Goal: Check status: Check status

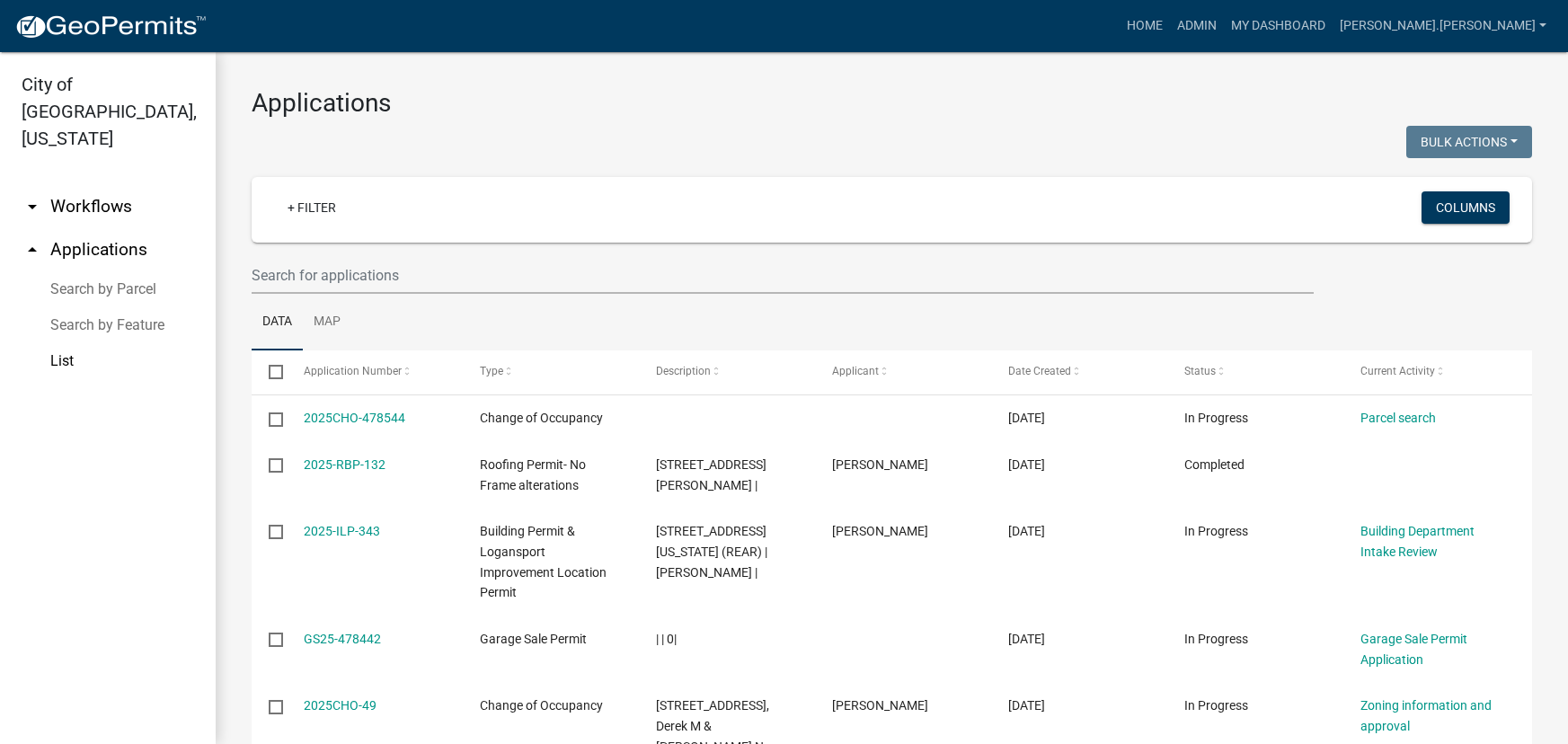
select select "3: 100"
click at [309, 280] on input "text" at bounding box center [783, 275] width 1063 height 37
click at [526, 269] on input "text" at bounding box center [783, 275] width 1063 height 37
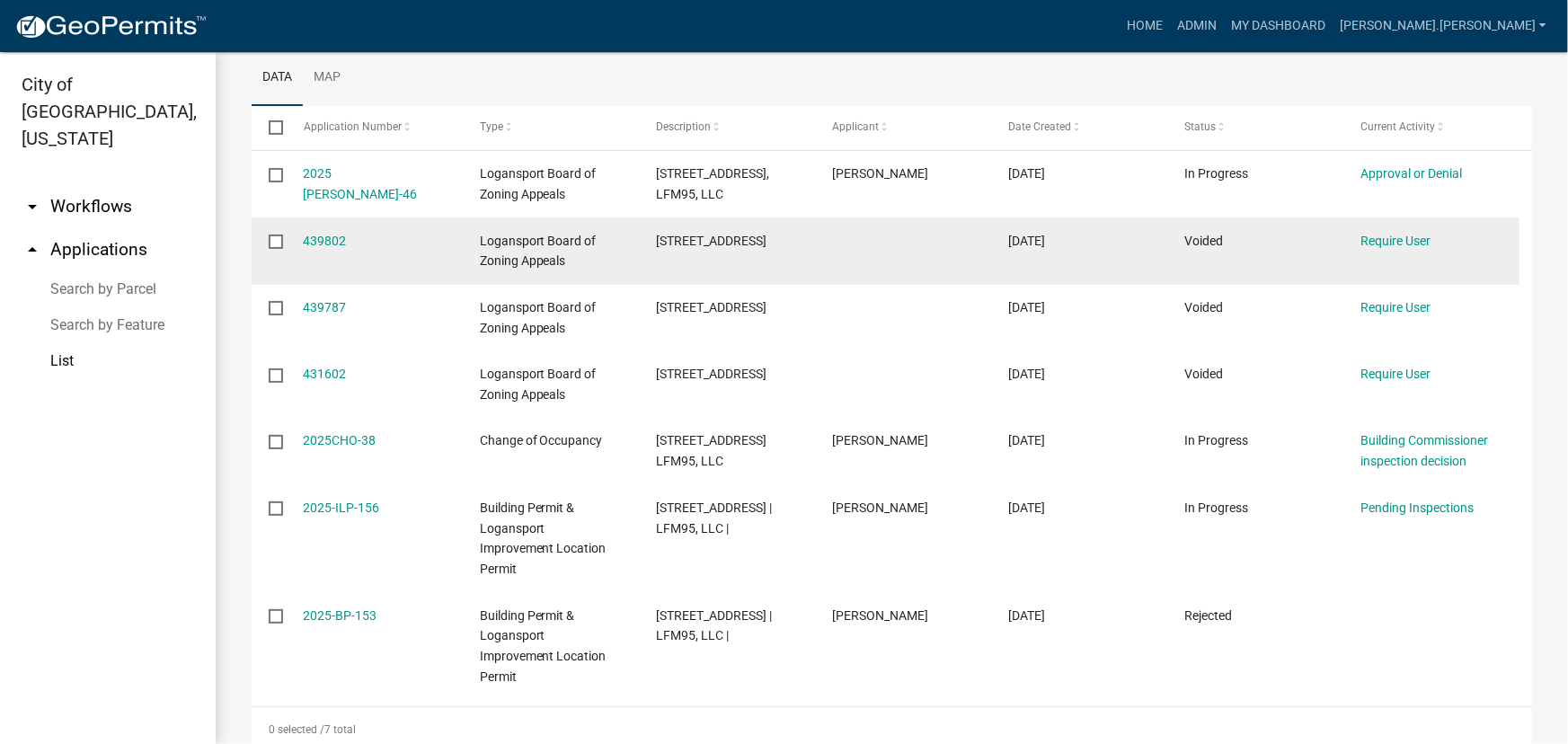
scroll to position [246, 0]
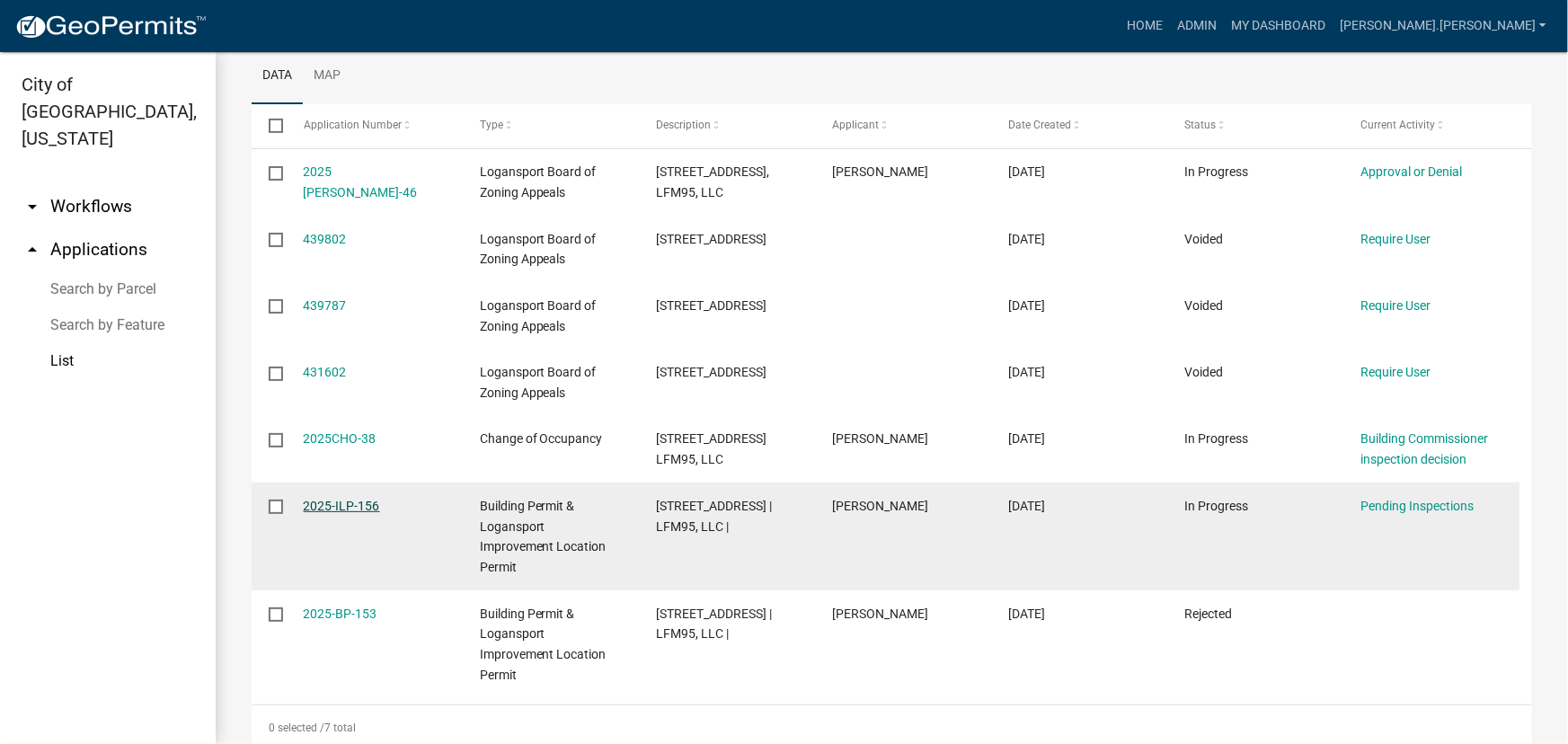
type input "[STREET_ADDRESS]"
click at [367, 507] on link "2025-ILP-156" at bounding box center [341, 506] width 77 height 15
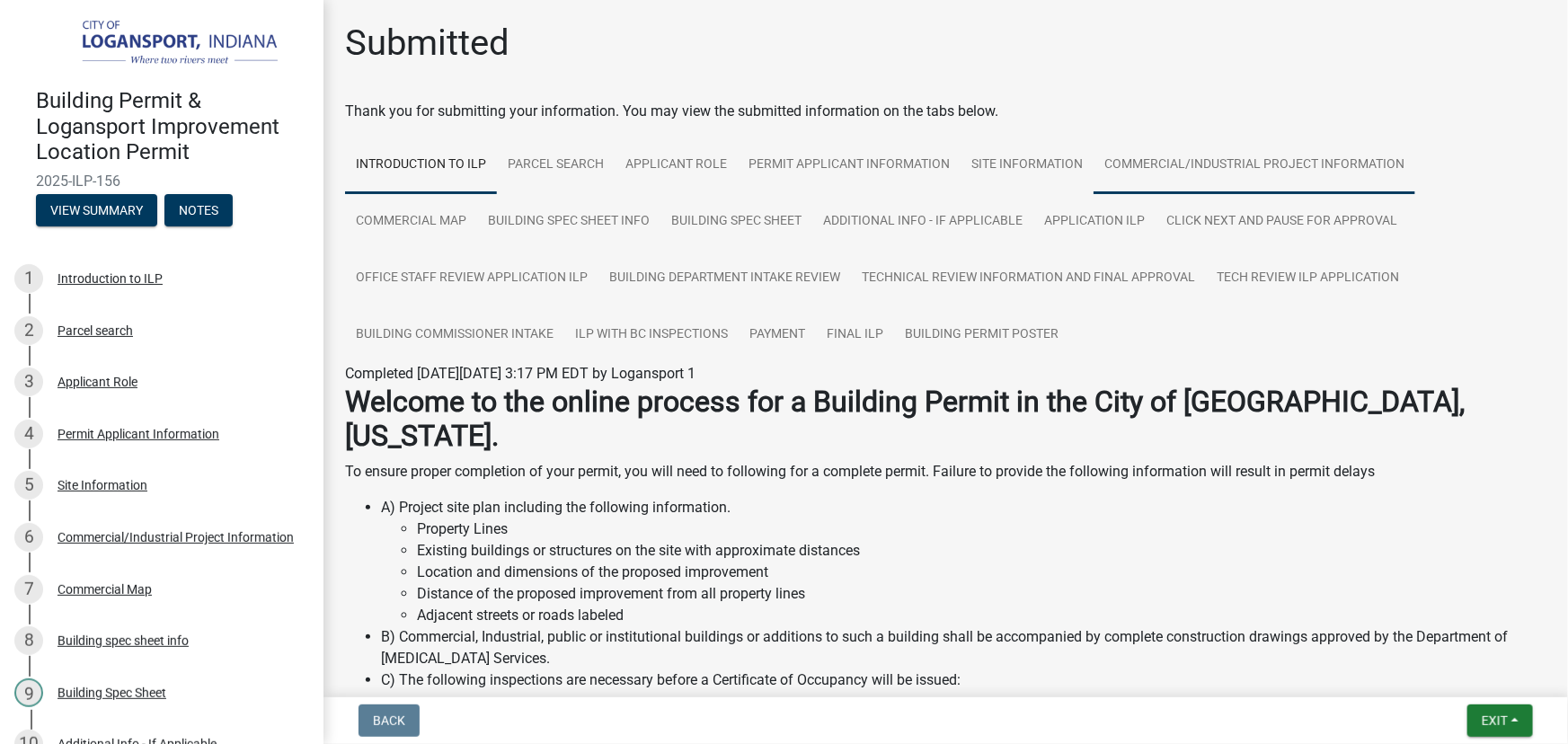
drag, startPoint x: 840, startPoint y: 283, endPoint x: 1183, endPoint y: 167, distance: 362.1
click at [1183, 167] on link "Commercial/Industrial Project Information" at bounding box center [1254, 164] width 322 height 57
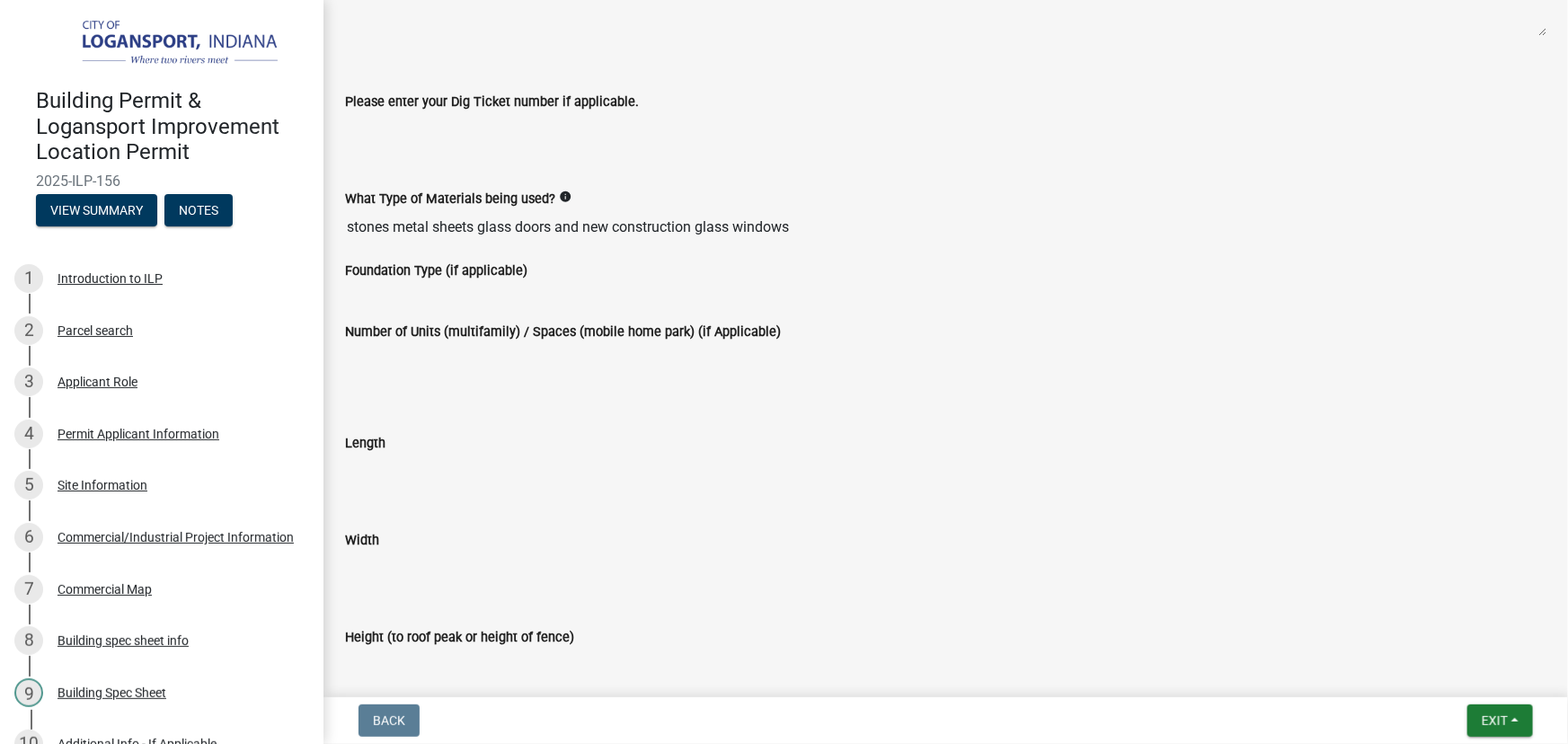
scroll to position [654, 0]
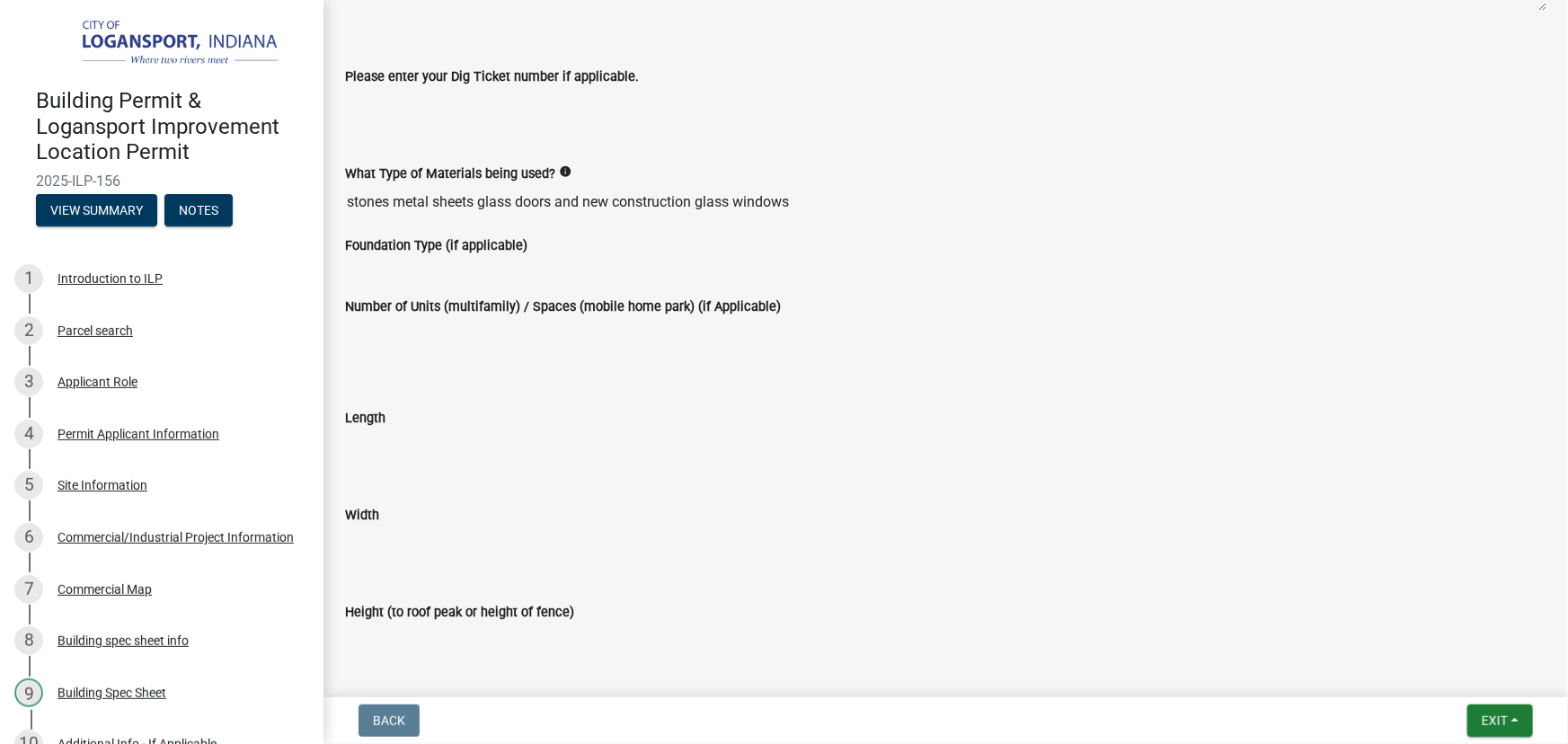
click at [429, 207] on input "stones metal sheets glass doors and new construction glass windows" at bounding box center [946, 201] width 1202 height 36
click at [432, 203] on input "stones metal sheets glass doors and new construction glass windows" at bounding box center [946, 201] width 1202 height 36
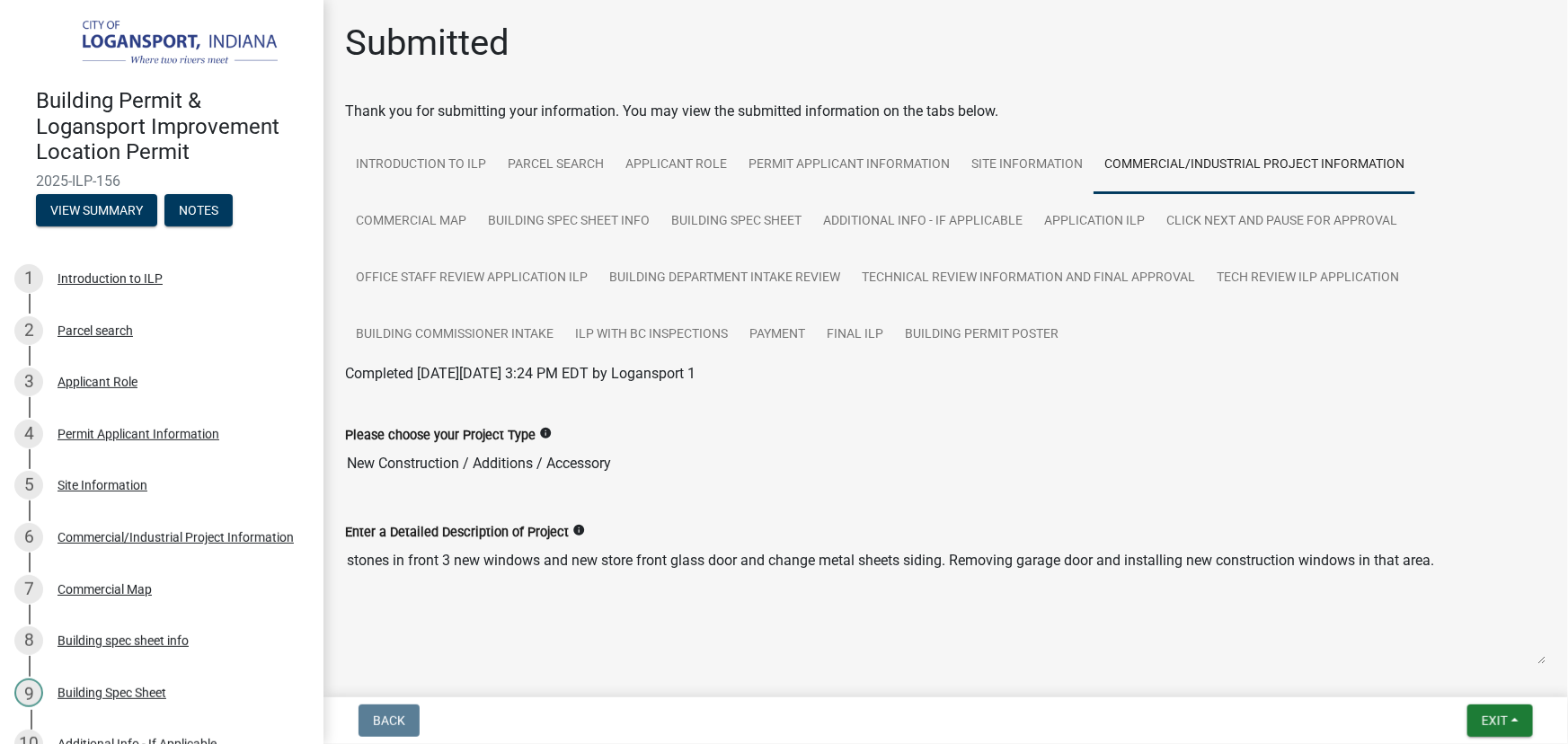
scroll to position [0, 0]
click at [643, 469] on input "New Construction / Additions / Accessory" at bounding box center [946, 463] width 1202 height 36
click at [633, 561] on textarea "stones in front 3 new windows and new store front glass door and change metal s…" at bounding box center [946, 604] width 1202 height 123
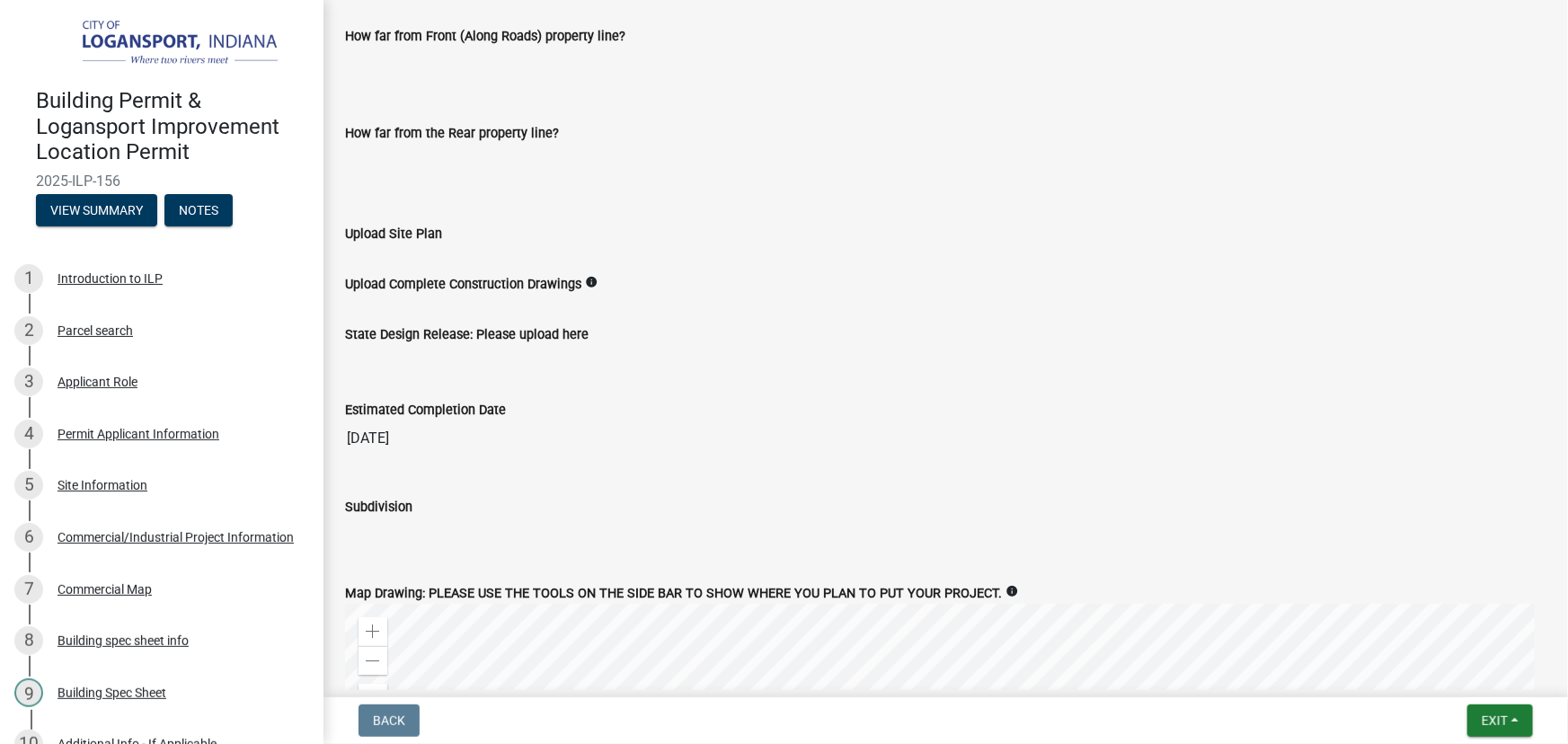
scroll to position [1634, 0]
click at [776, 470] on div "Subdivision" at bounding box center [946, 511] width 1202 height 83
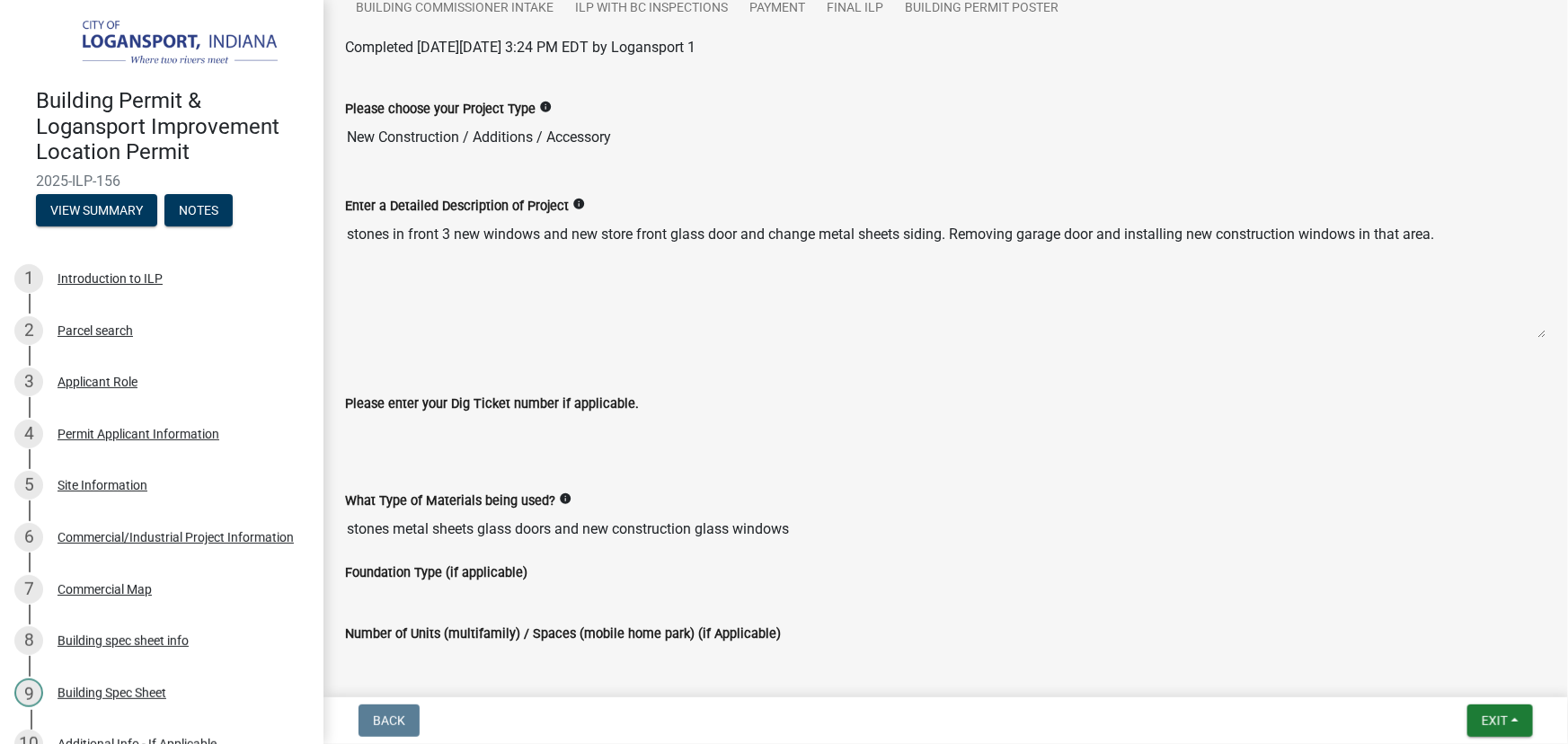
scroll to position [408, 0]
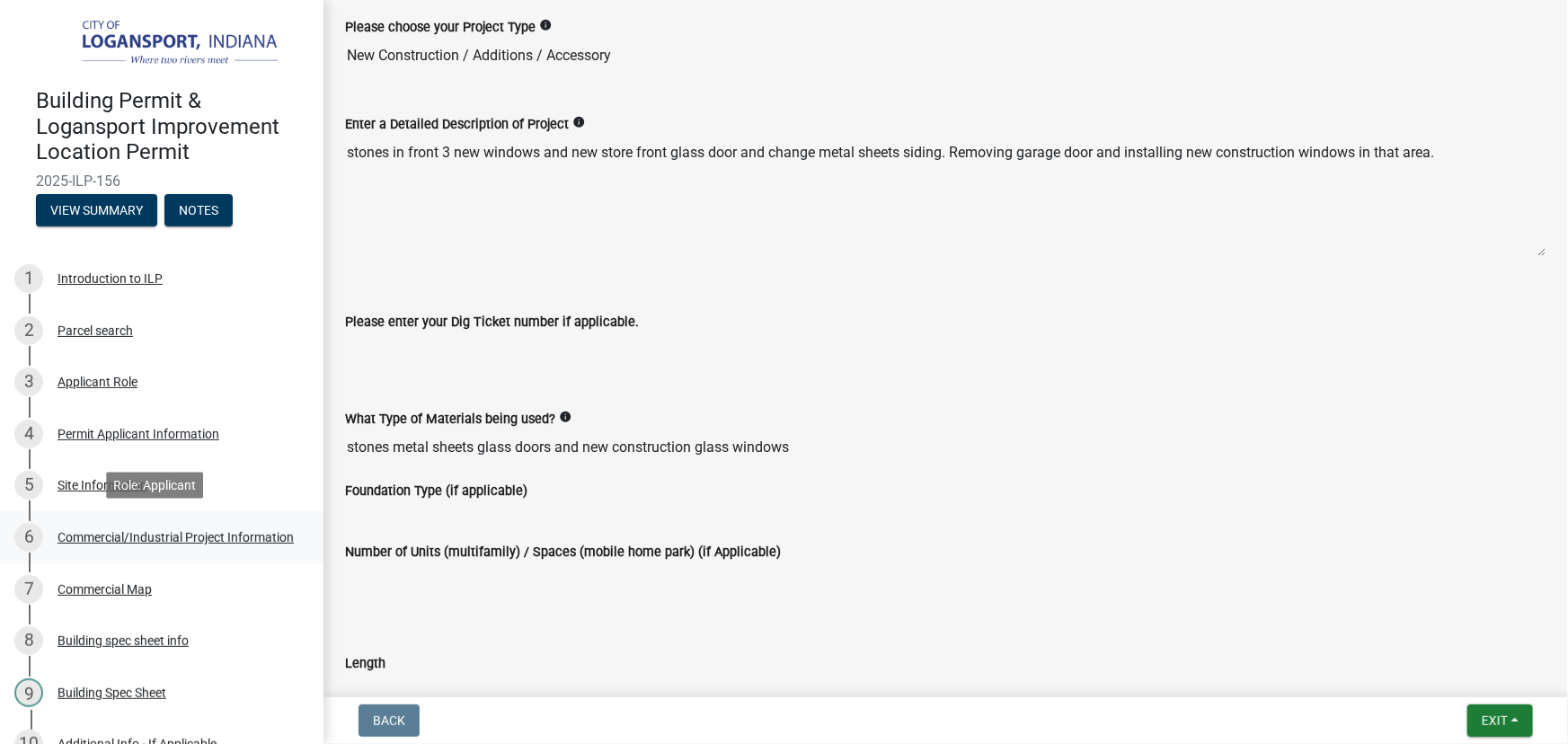
click at [144, 531] on div "Commercial/Industrial Project Information" at bounding box center [175, 537] width 236 height 13
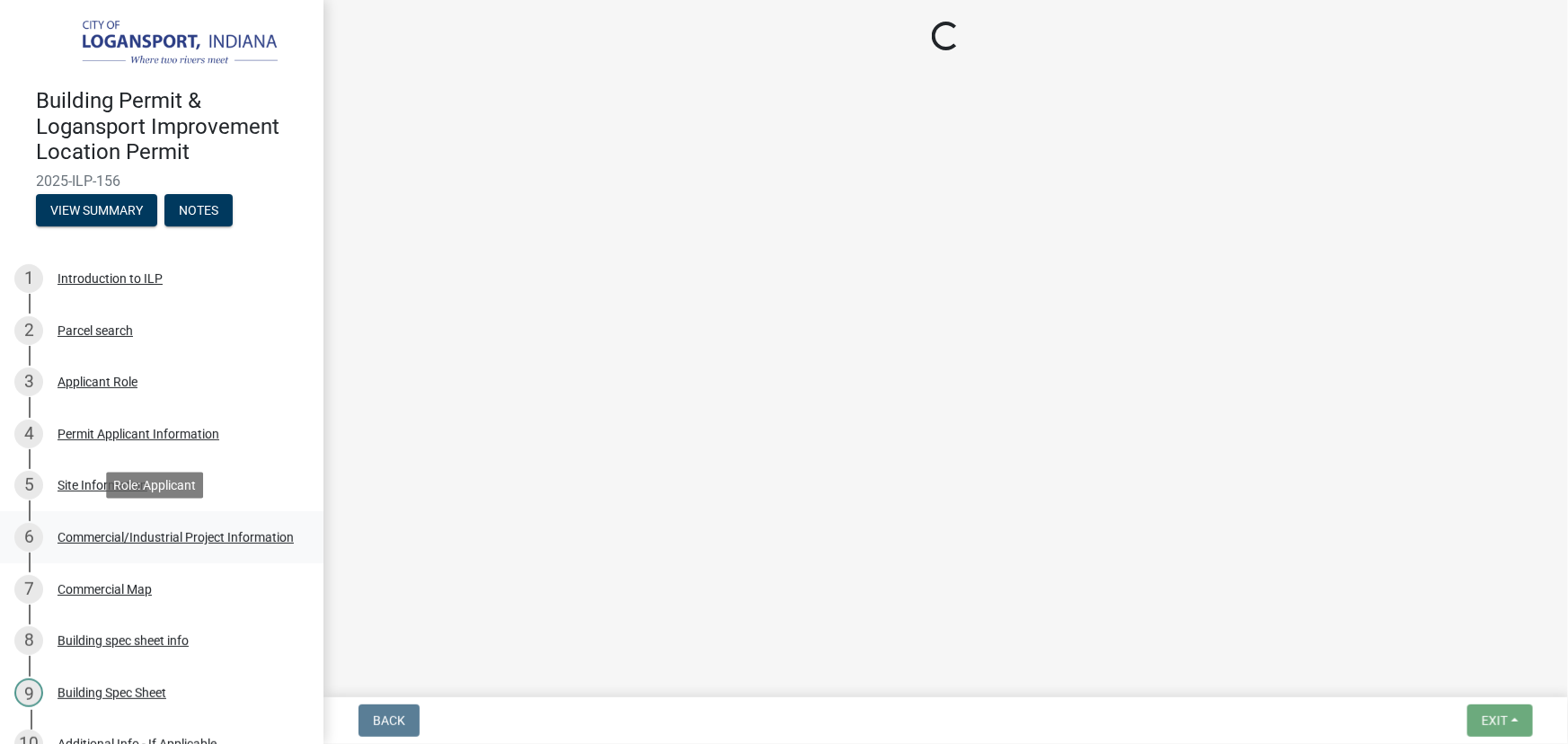
scroll to position [0, 0]
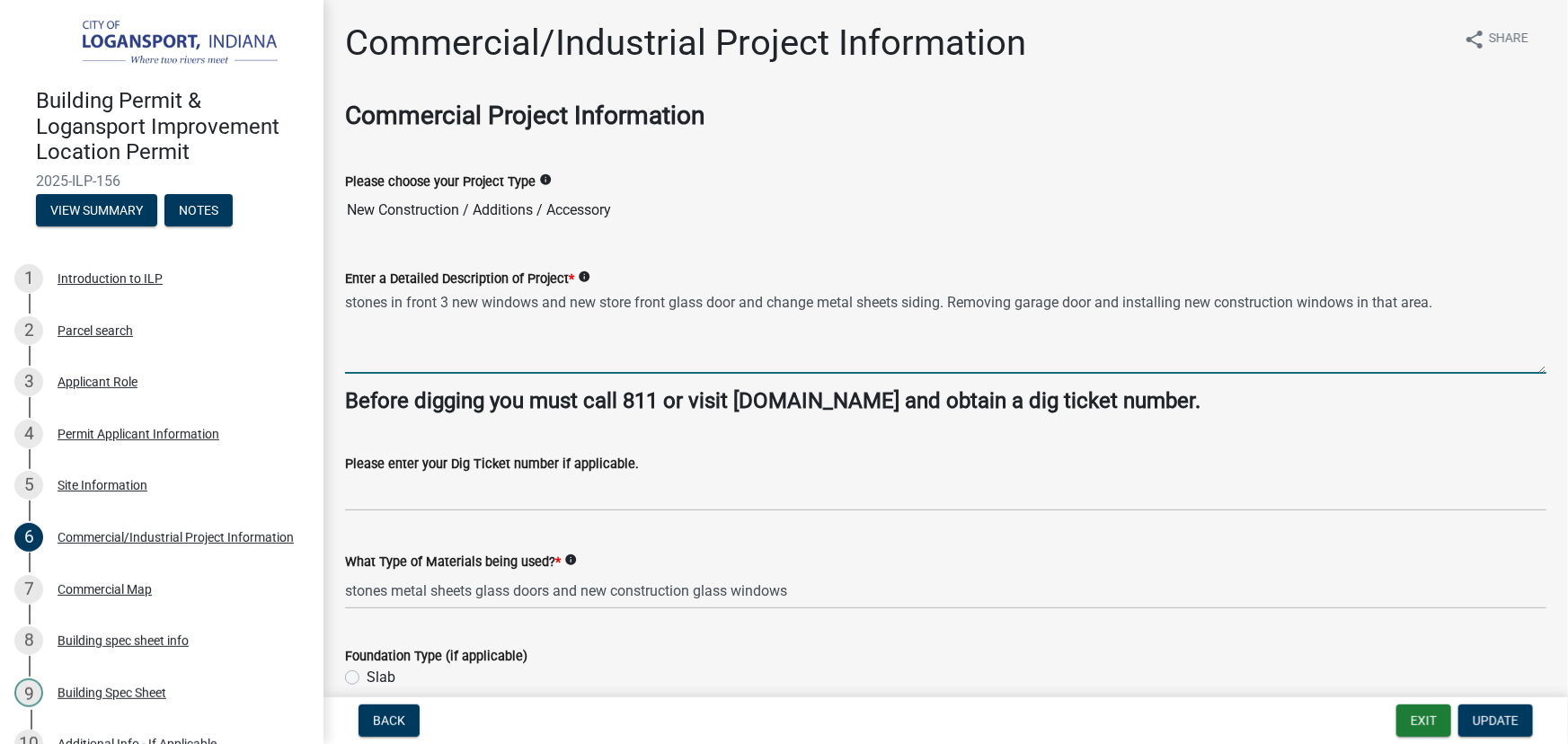
click at [944, 301] on textarea "stones in front 3 new windows and new store front glass door and change metal s…" at bounding box center [946, 332] width 1202 height 85
type textarea "stones in front 3 new windows and new store front glass door and change metal s…"
